Goal: Entertainment & Leisure: Consume media (video, audio)

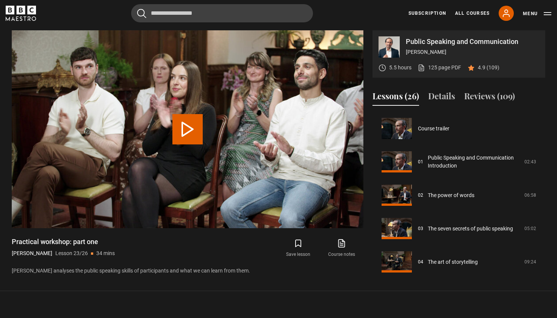
scroll to position [734, 0]
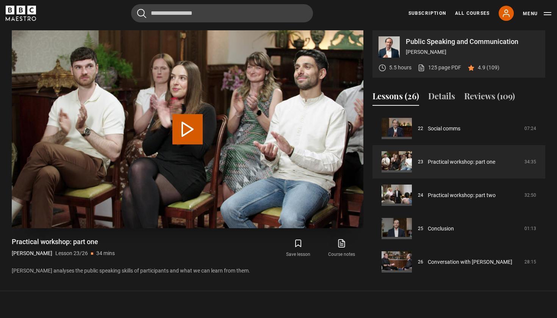
click at [197, 139] on button "Play Lesson Practical workshop: part one" at bounding box center [187, 129] width 30 height 30
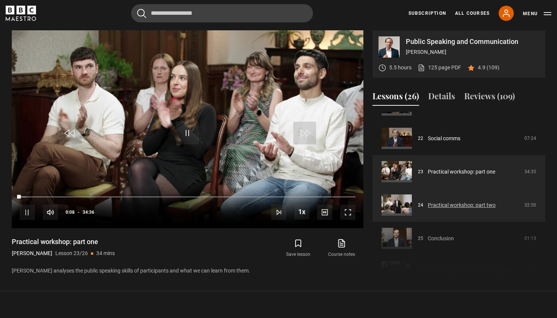
scroll to position [723, 0]
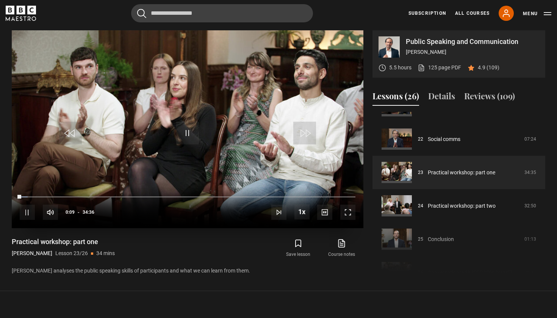
click at [352, 211] on span "Video Player" at bounding box center [347, 212] width 15 height 15
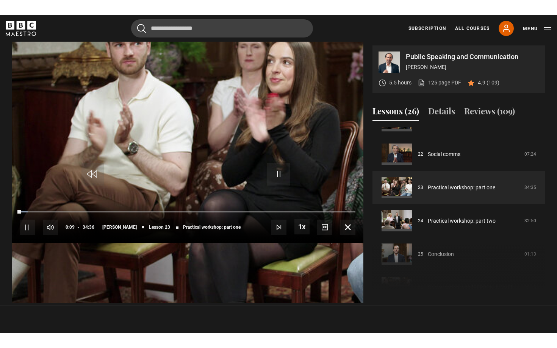
scroll to position [0, 0]
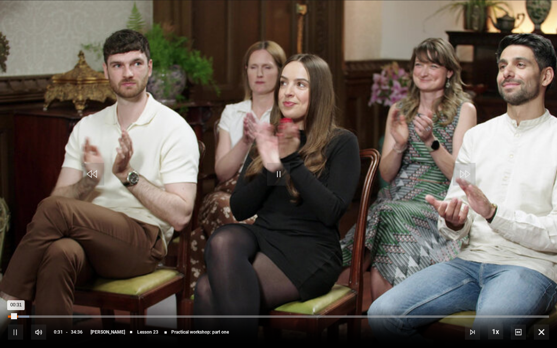
click at [17, 317] on div "00:34" at bounding box center [17, 317] width 1 height 2
click at [20, 316] on div "00:45" at bounding box center [20, 317] width 1 height 2
click at [25, 316] on div "01:02" at bounding box center [24, 317] width 1 height 2
click at [19, 317] on div "00:43" at bounding box center [19, 317] width 1 height 2
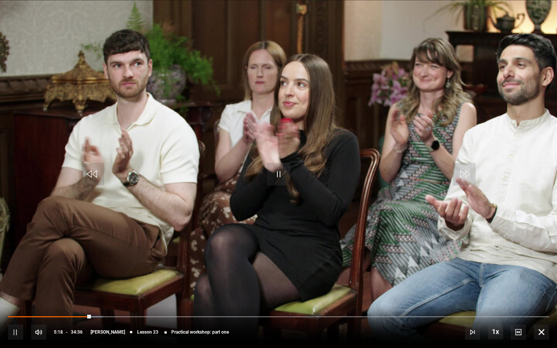
click at [541, 318] on span "Video Player" at bounding box center [541, 332] width 15 height 15
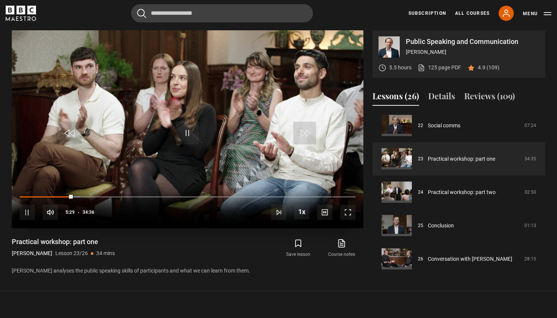
scroll to position [737, 0]
click at [353, 216] on span "Video Player" at bounding box center [347, 212] width 15 height 15
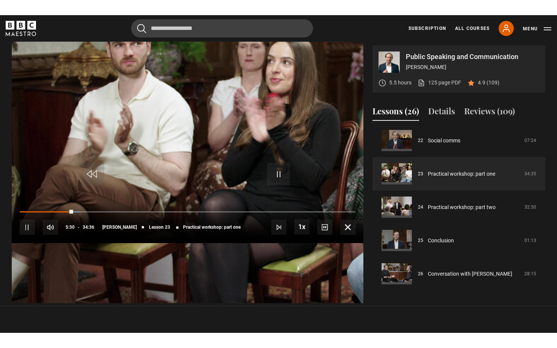
scroll to position [0, 0]
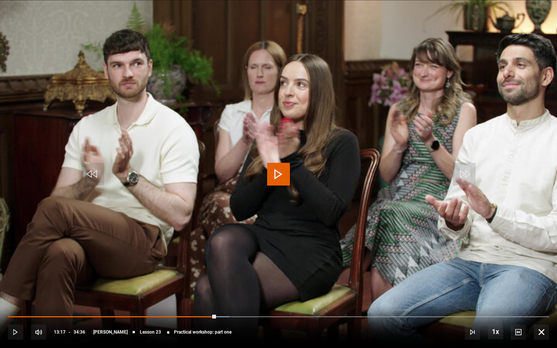
click at [167, 144] on video "Video Player" at bounding box center [278, 174] width 557 height 348
click at [154, 133] on video "Video Player" at bounding box center [278, 174] width 557 height 348
click at [265, 98] on video "Video Player" at bounding box center [278, 174] width 557 height 348
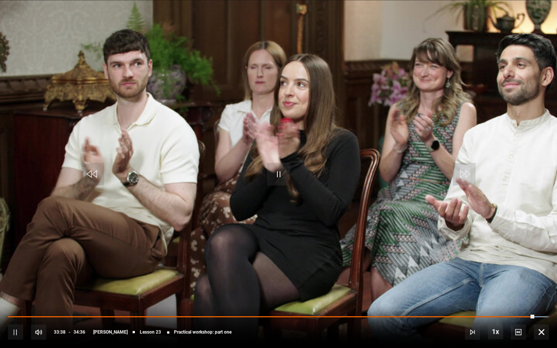
click at [542, 318] on span "Video Player" at bounding box center [541, 332] width 15 height 15
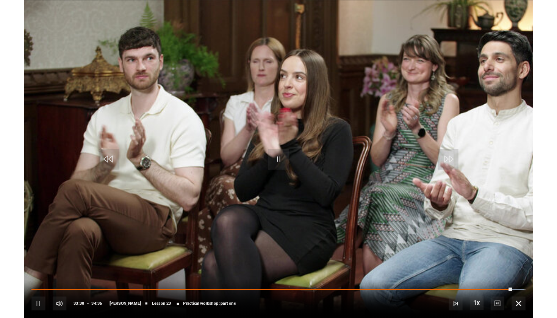
scroll to position [322, 0]
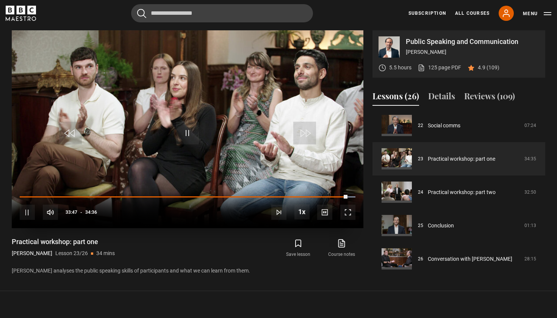
click at [351, 208] on span "Video Player" at bounding box center [347, 212] width 15 height 15
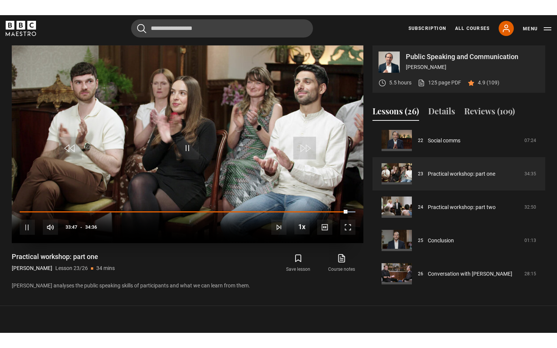
scroll to position [0, 0]
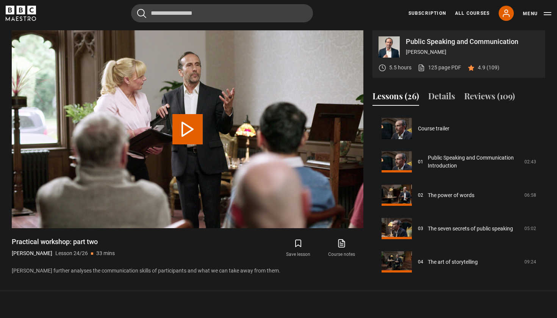
scroll to position [737, 0]
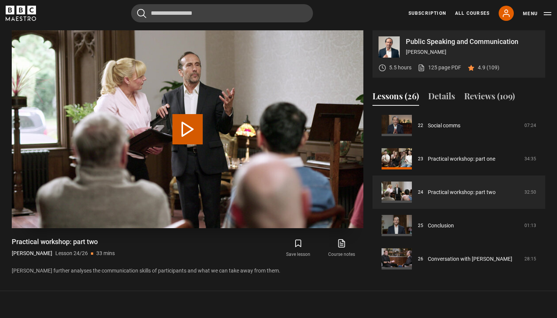
click at [212, 128] on video "Video Player" at bounding box center [188, 129] width 352 height 198
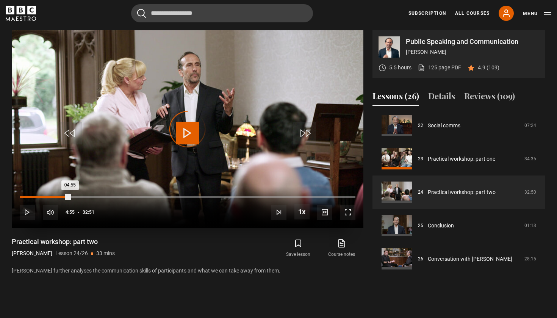
click at [70, 197] on div "Loaded : 0.30% 04:55 04:55" at bounding box center [188, 197] width 336 height 2
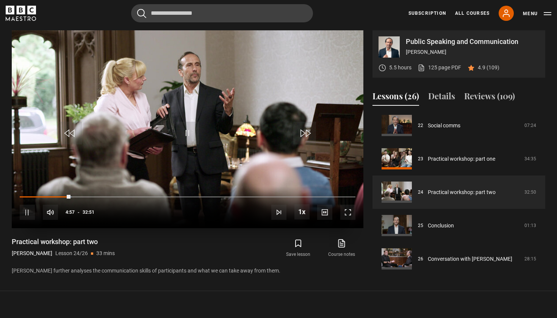
click at [31, 198] on div "10s Skip Back 10 seconds Pause 10s Skip Forward 10 seconds Loaded : 15.47% 01:1…" at bounding box center [188, 207] width 352 height 42
drag, startPoint x: 31, startPoint y: 196, endPoint x: 19, endPoint y: 196, distance: 12.1
click at [20, 196] on div "00:00" at bounding box center [20, 197] width 1 height 2
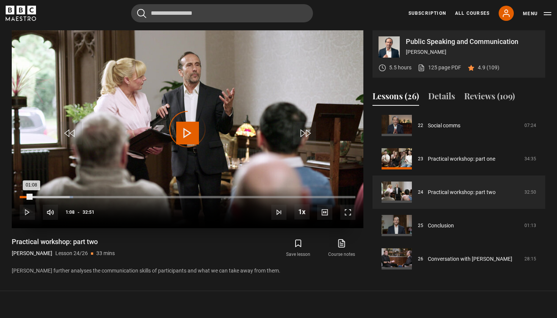
click at [20, 196] on div "00:00" at bounding box center [20, 197] width 1 height 2
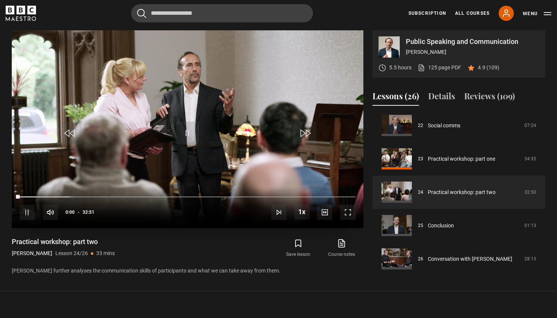
click at [19, 220] on div "10s Skip Back 10 seconds Pause 10s Skip Forward 10 seconds Loaded : 15.96% 00:0…" at bounding box center [188, 207] width 352 height 42
click at [40, 211] on div "10s Skip Back 10 seconds Pause 10s Skip Forward 10 seconds Loaded : 0.02% 00:00…" at bounding box center [188, 207] width 352 height 42
click at [33, 211] on span "Video Player" at bounding box center [27, 212] width 15 height 15
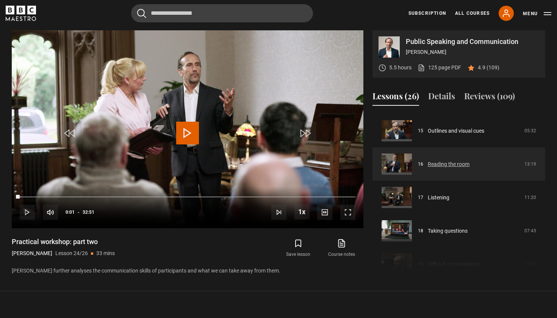
scroll to position [500, 0]
